Goal: Task Accomplishment & Management: Use online tool/utility

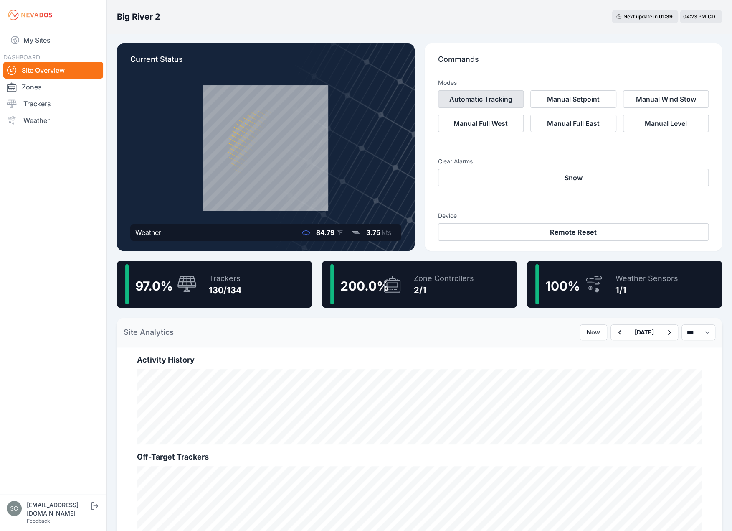
click at [495, 98] on button "Automatic Tracking" at bounding box center [481, 99] width 86 height 18
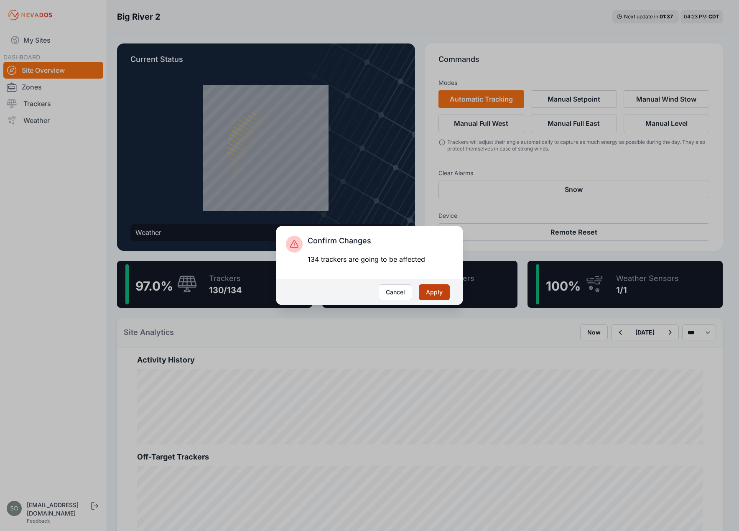
click at [440, 290] on button "Apply" at bounding box center [434, 292] width 31 height 16
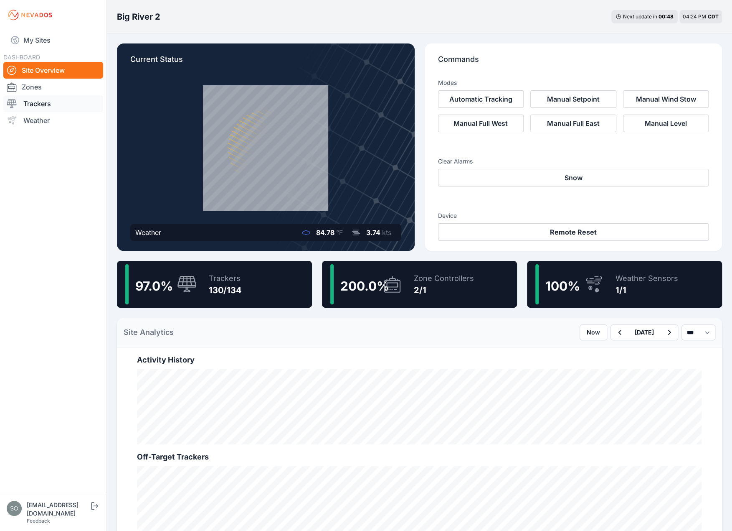
click at [34, 102] on link "Trackers" at bounding box center [53, 103] width 100 height 17
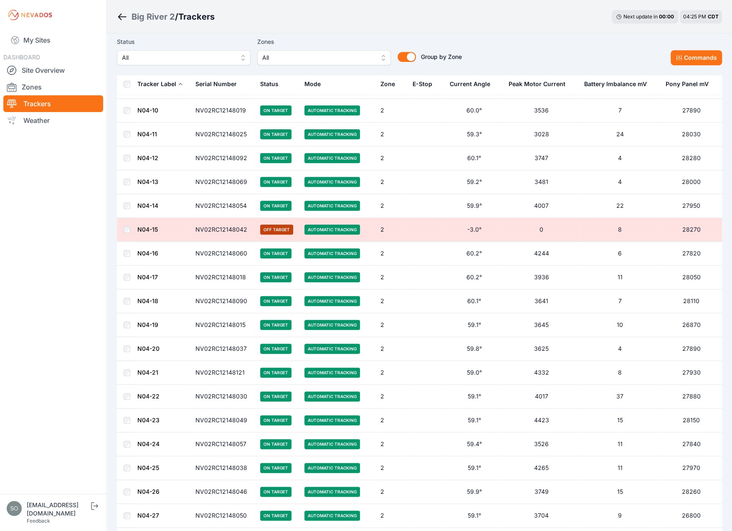
scroll to position [2556, 0]
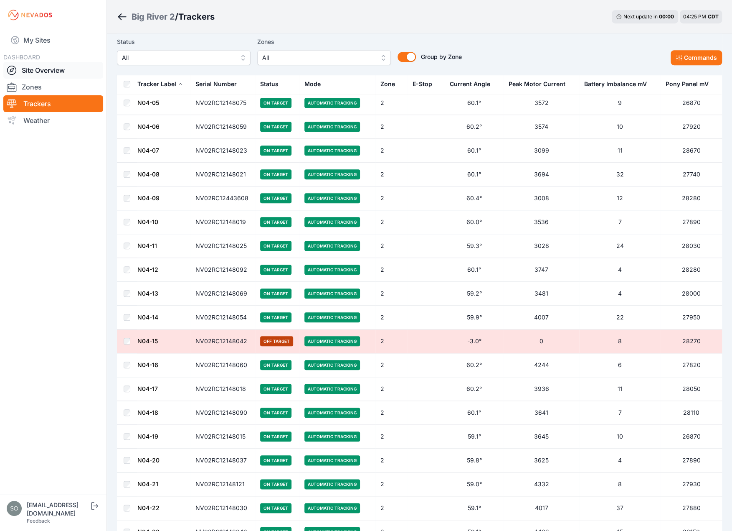
click at [36, 71] on link "Site Overview" at bounding box center [53, 70] width 100 height 17
